Goal: Obtain resource: Download file/media

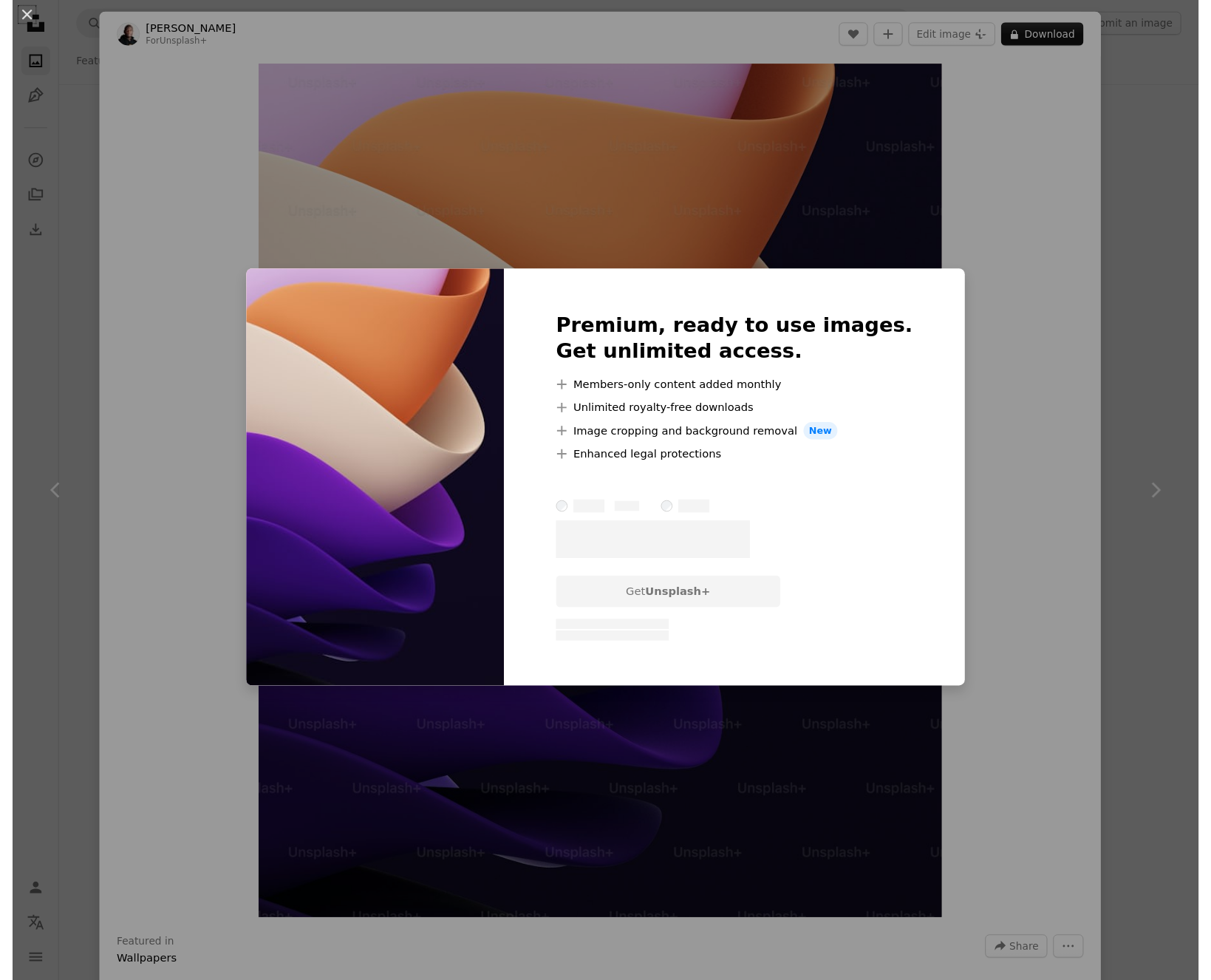
scroll to position [1263, 0]
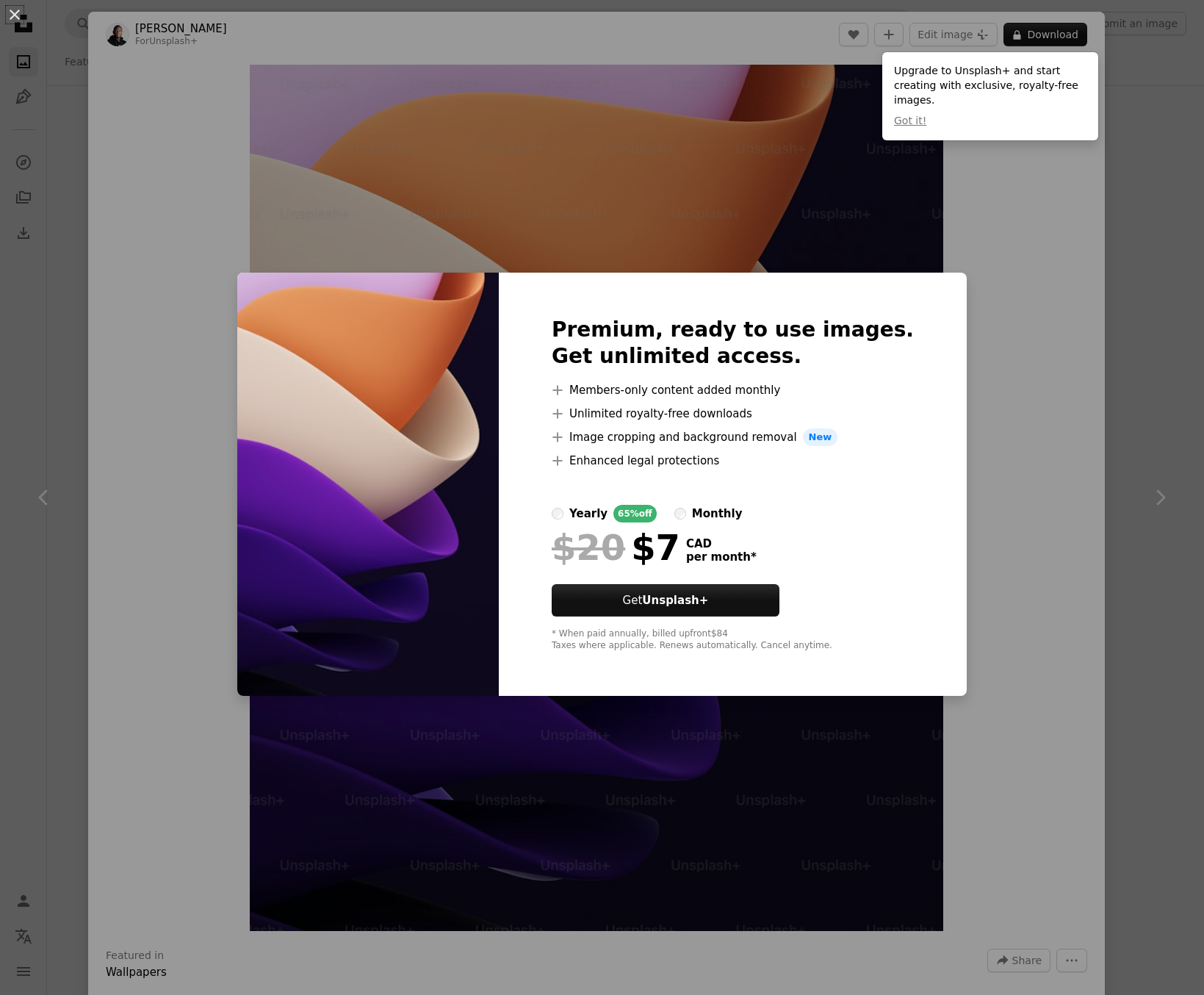
click at [972, 336] on div "An X shape Premium, ready to use images. Get unlimited access. A plus sign Memb…" at bounding box center [602, 497] width 1204 height 995
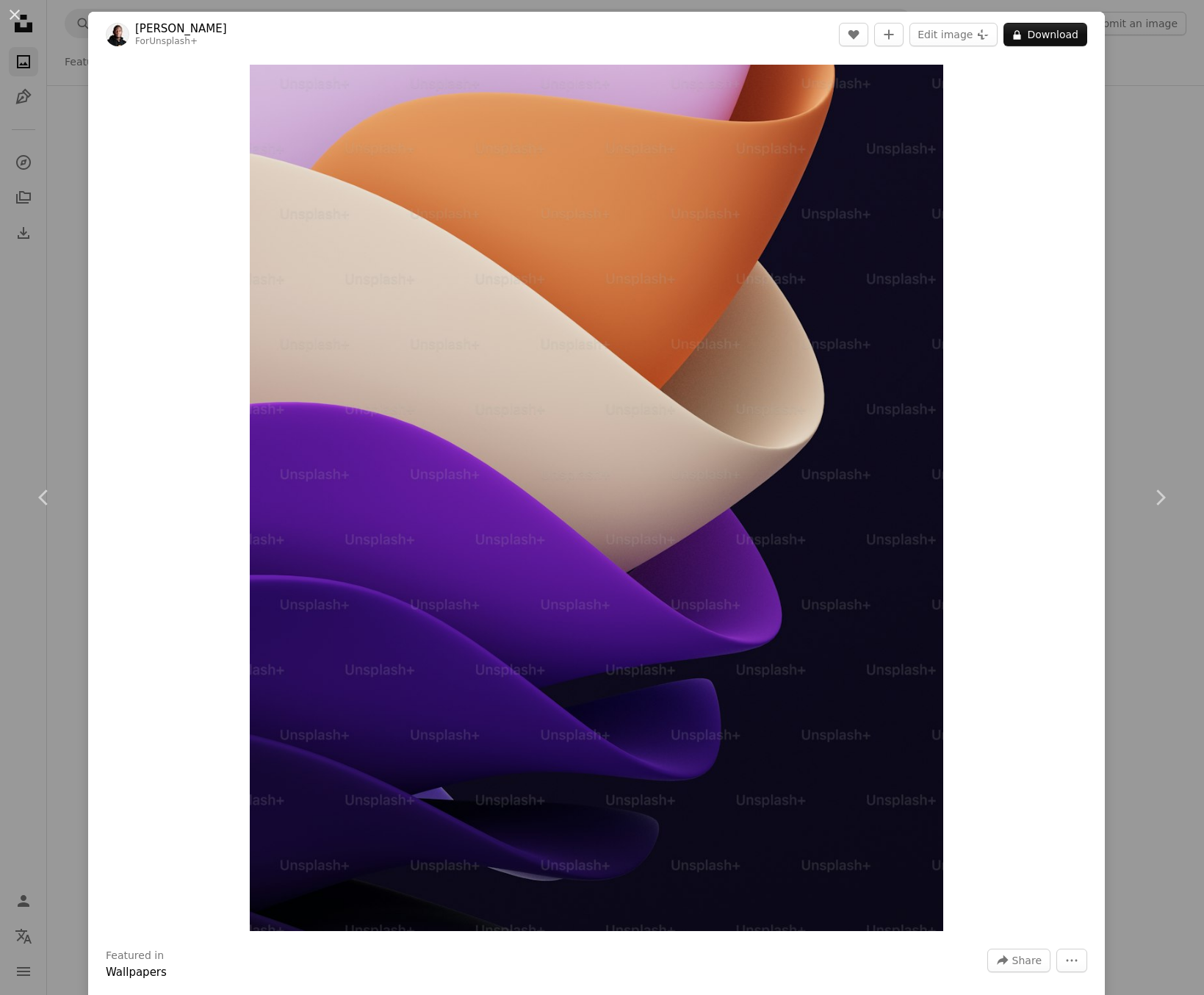
click at [1195, 322] on div "An X shape Chevron left Chevron right [PERSON_NAME] For Unsplash+ A heart A plu…" at bounding box center [602, 497] width 1204 height 995
